Goal: Task Accomplishment & Management: Manage account settings

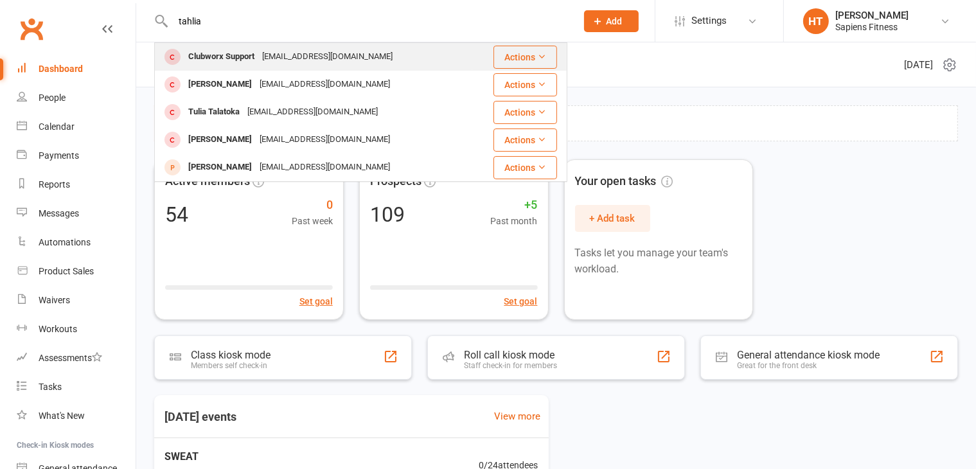
type input "tahlia"
click at [340, 51] on div "[EMAIL_ADDRESS][DOMAIN_NAME]" at bounding box center [327, 57] width 138 height 19
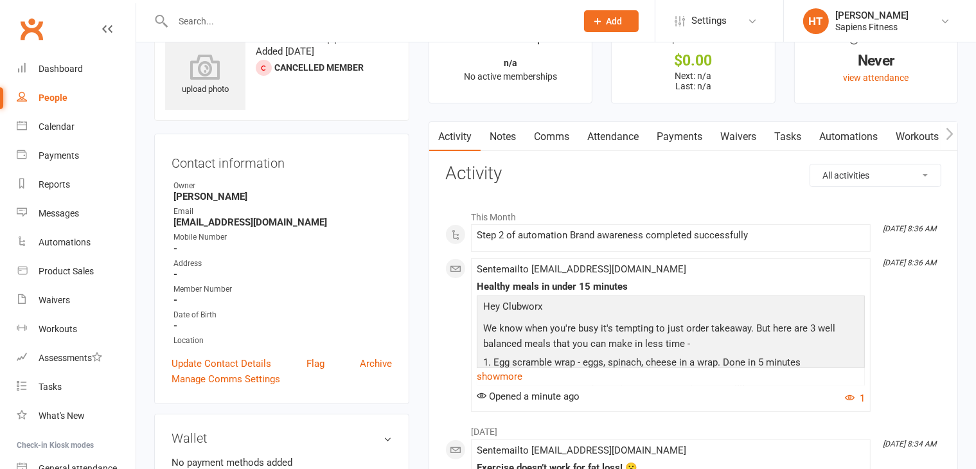
scroll to position [64, 0]
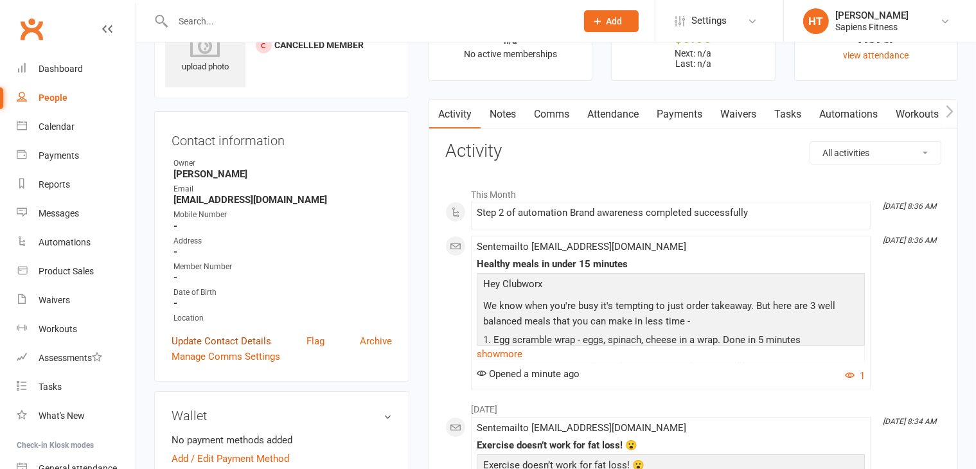
click at [244, 337] on link "Update Contact Details" at bounding box center [221, 340] width 100 height 15
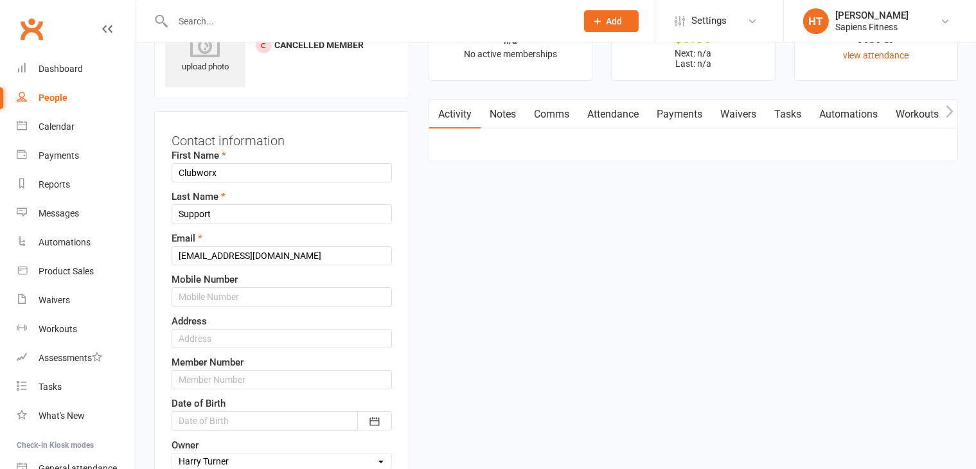
scroll to position [60, 0]
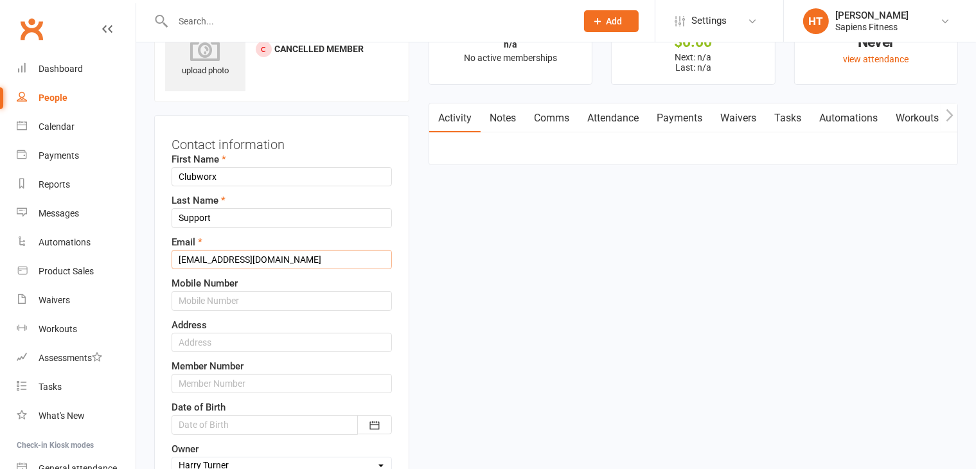
click at [276, 256] on input "[EMAIL_ADDRESS][DOMAIN_NAME]" at bounding box center [281, 259] width 220 height 19
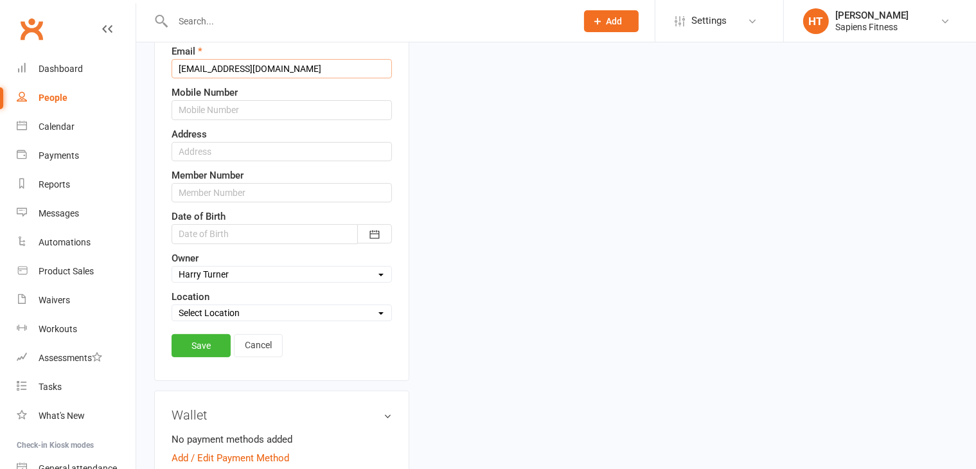
scroll to position [253, 0]
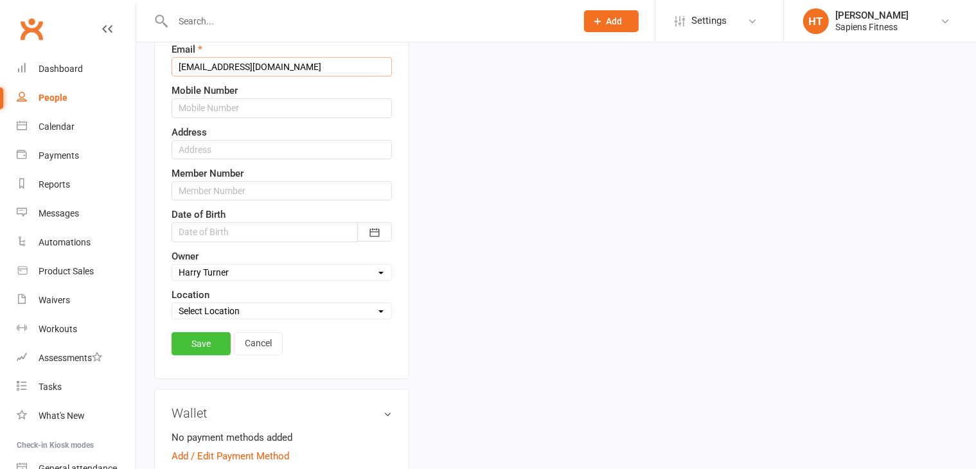
type input "[EMAIL_ADDRESS][DOMAIN_NAME]"
click at [202, 349] on link "Save" at bounding box center [200, 343] width 59 height 23
